Goal: Find contact information: Find contact information

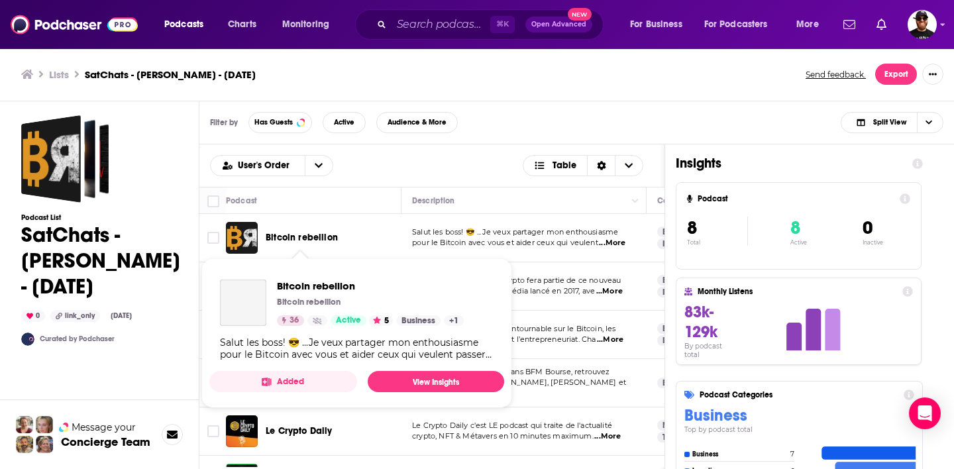
click at [299, 237] on span "Bitcoin rebellion" at bounding box center [302, 237] width 72 height 11
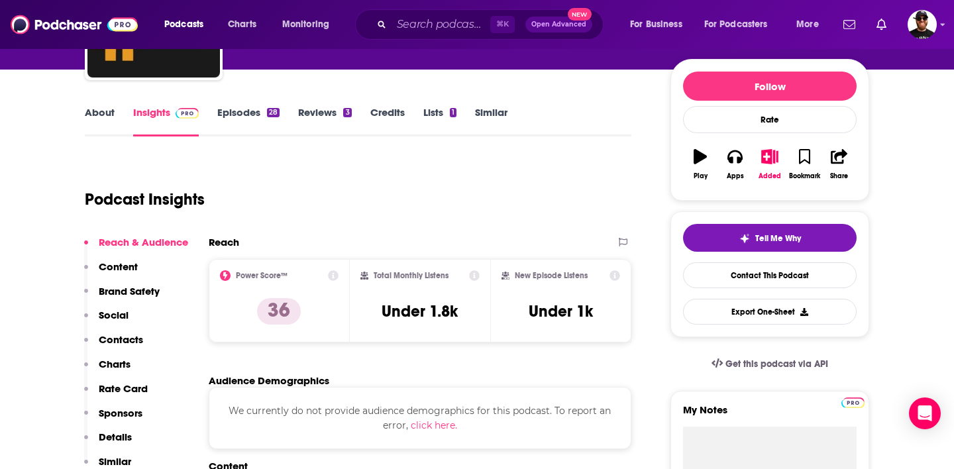
scroll to position [179, 0]
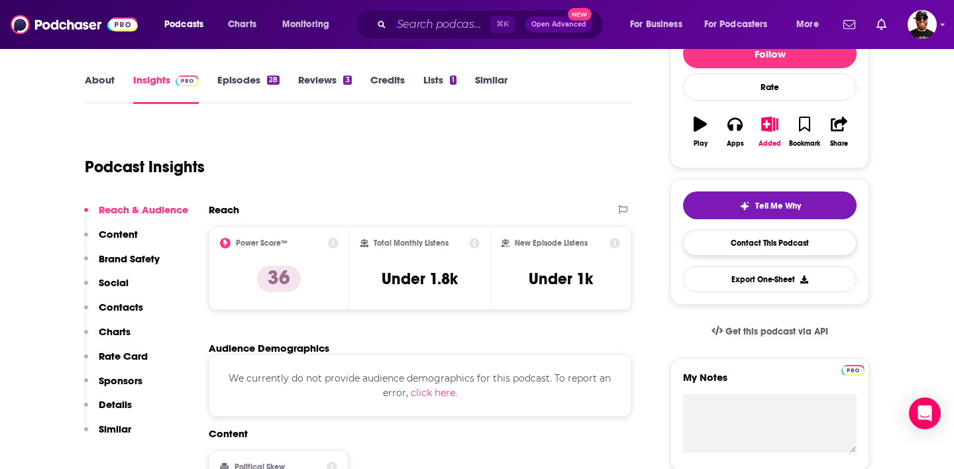
click at [752, 250] on link "Contact This Podcast" at bounding box center [770, 243] width 174 height 26
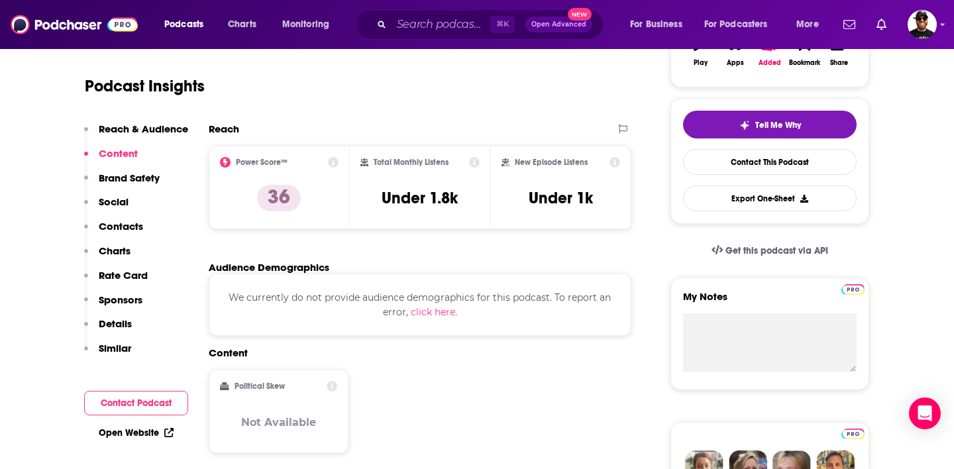
scroll to position [221, 0]
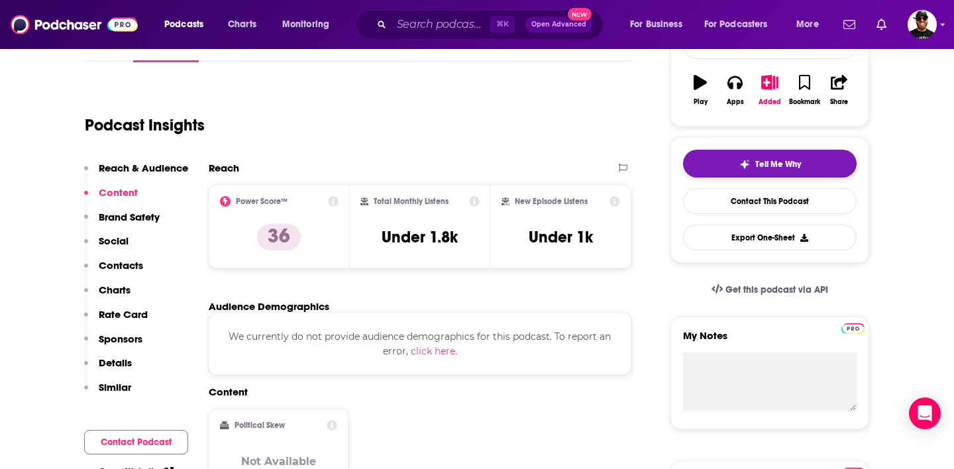
click at [768, 163] on span "Tell Me Why" at bounding box center [779, 164] width 46 height 11
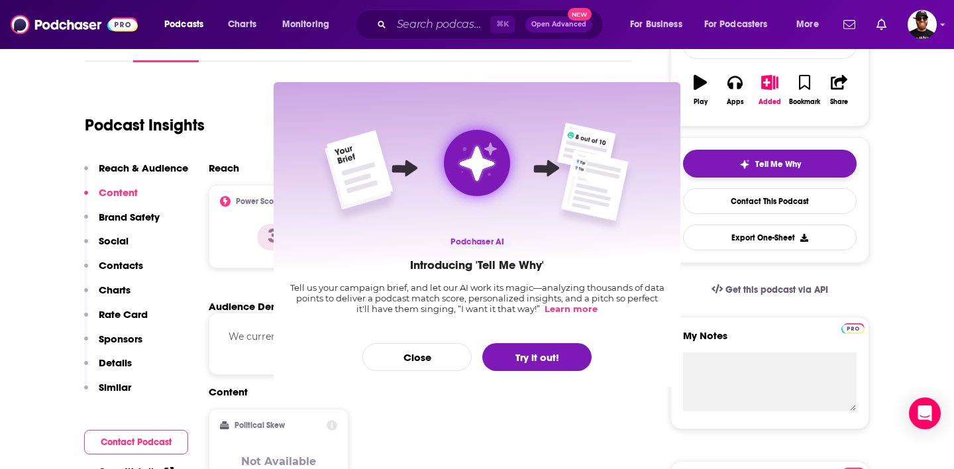
scroll to position [0, 0]
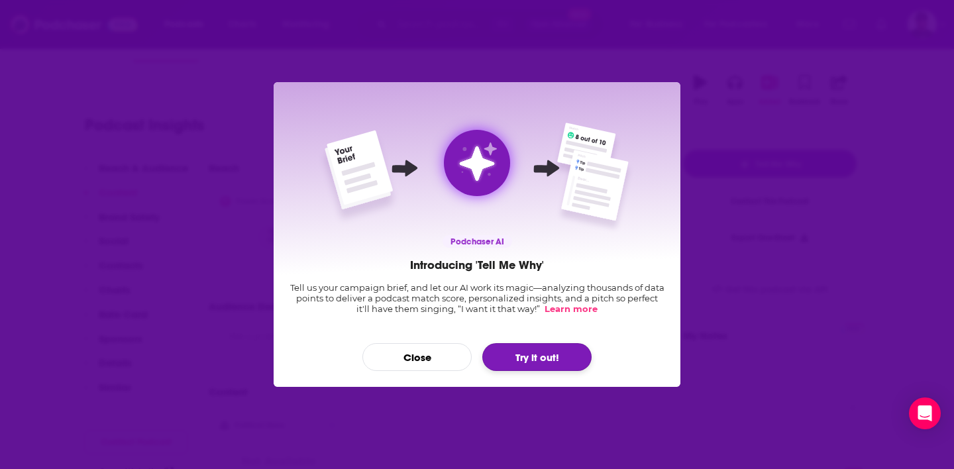
click at [545, 363] on button "Try it out!" at bounding box center [536, 357] width 109 height 28
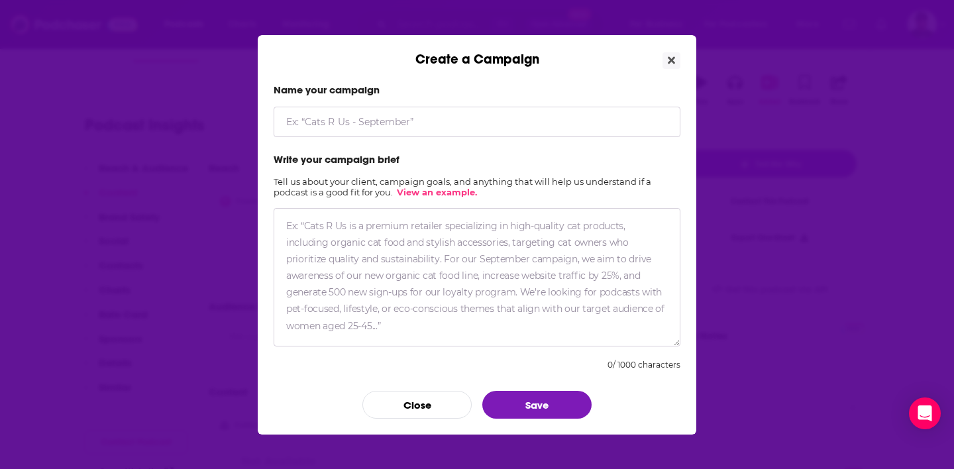
click at [443, 245] on textarea "Create a Campaign" at bounding box center [477, 277] width 407 height 139
click at [673, 62] on icon "Close" at bounding box center [671, 59] width 7 height 7
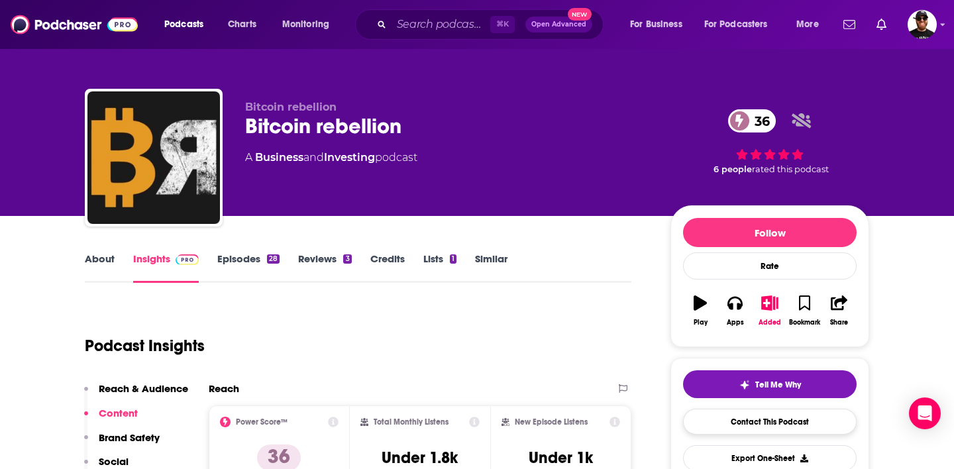
scroll to position [221, 0]
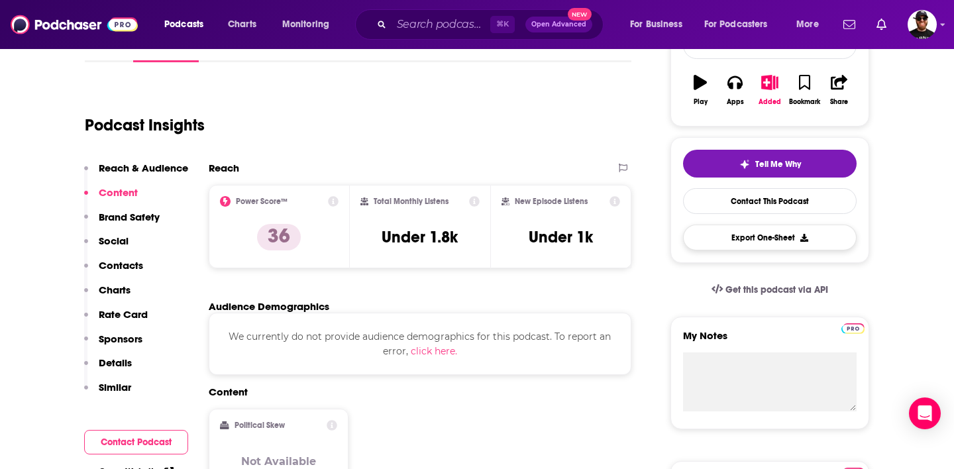
click at [742, 239] on button "Export One-Sheet" at bounding box center [770, 238] width 174 height 26
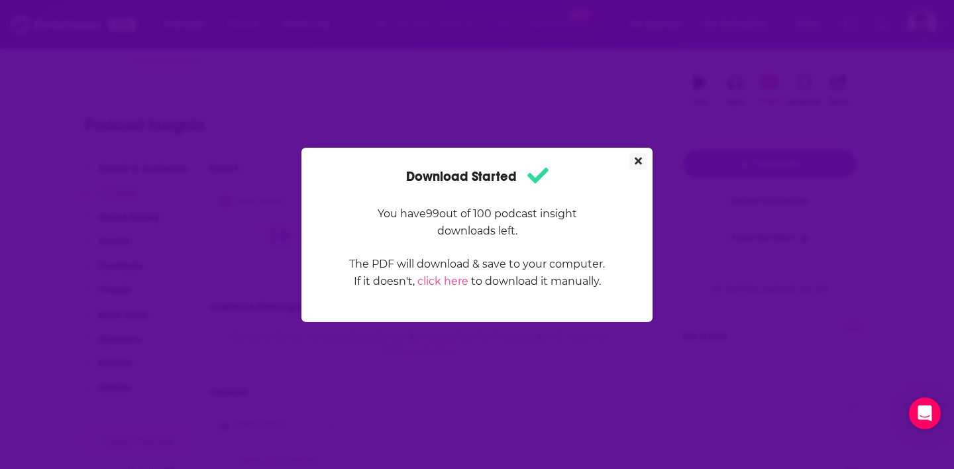
scroll to position [0, 0]
click at [640, 164] on icon "Close" at bounding box center [638, 160] width 7 height 7
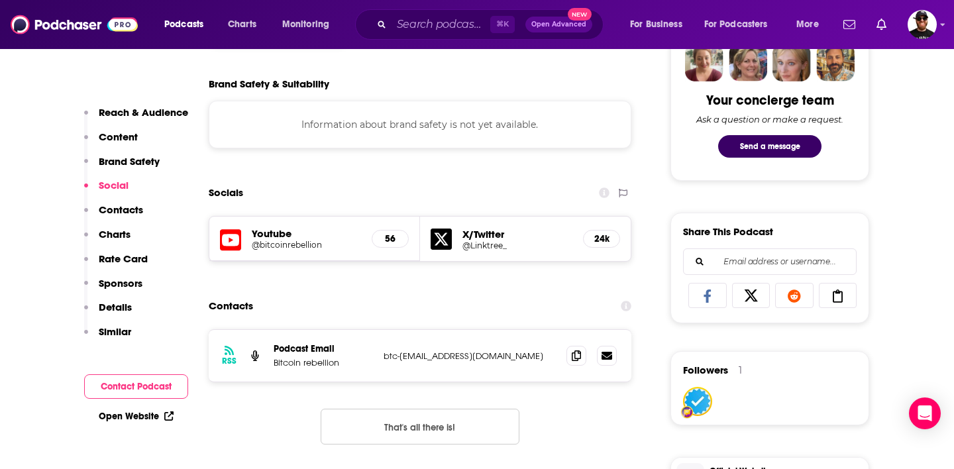
scroll to position [690, 0]
